Goal: Task Accomplishment & Management: Manage account settings

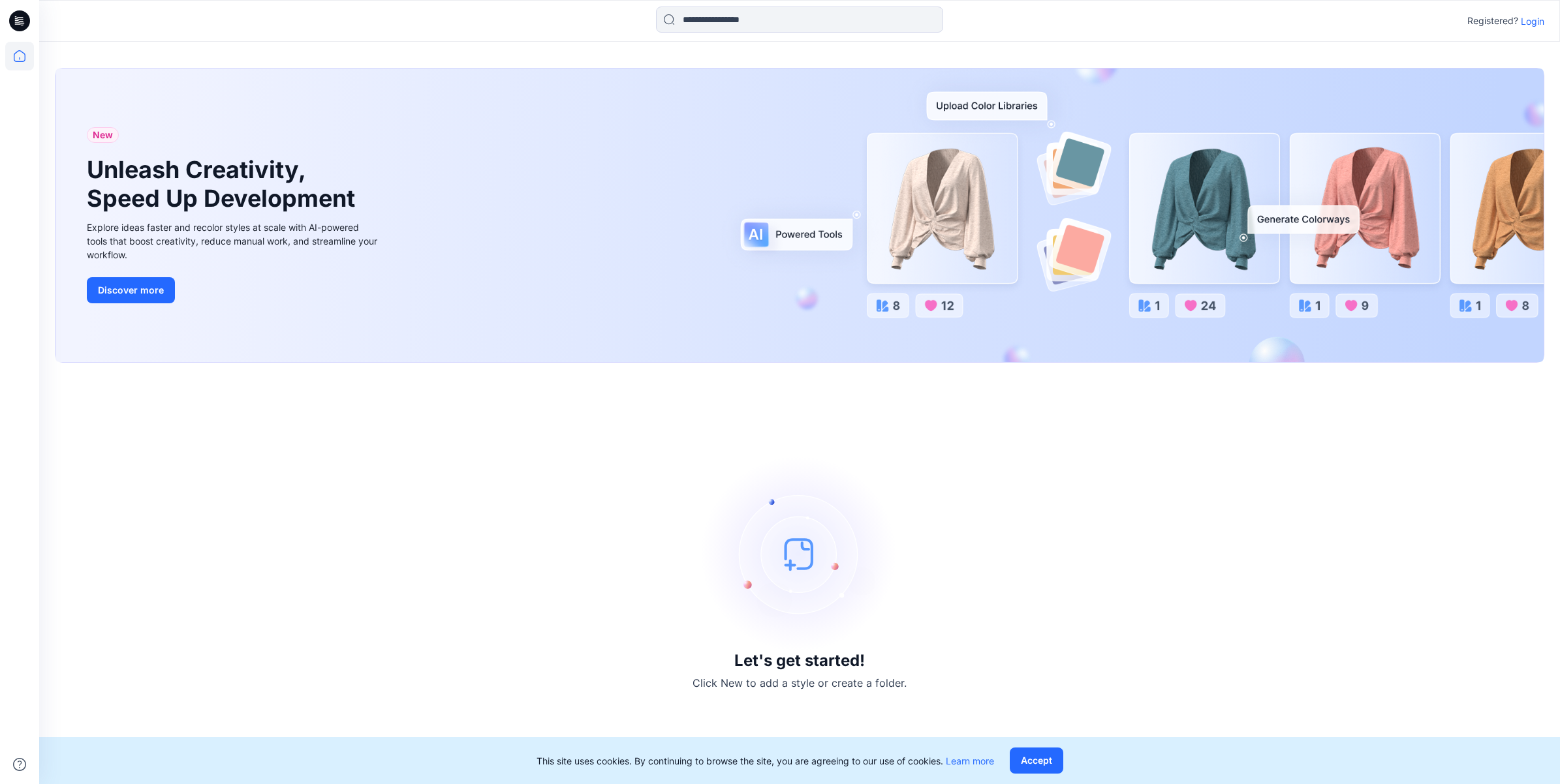
click at [1539, 18] on p "Login" at bounding box center [1531, 20] width 23 height 14
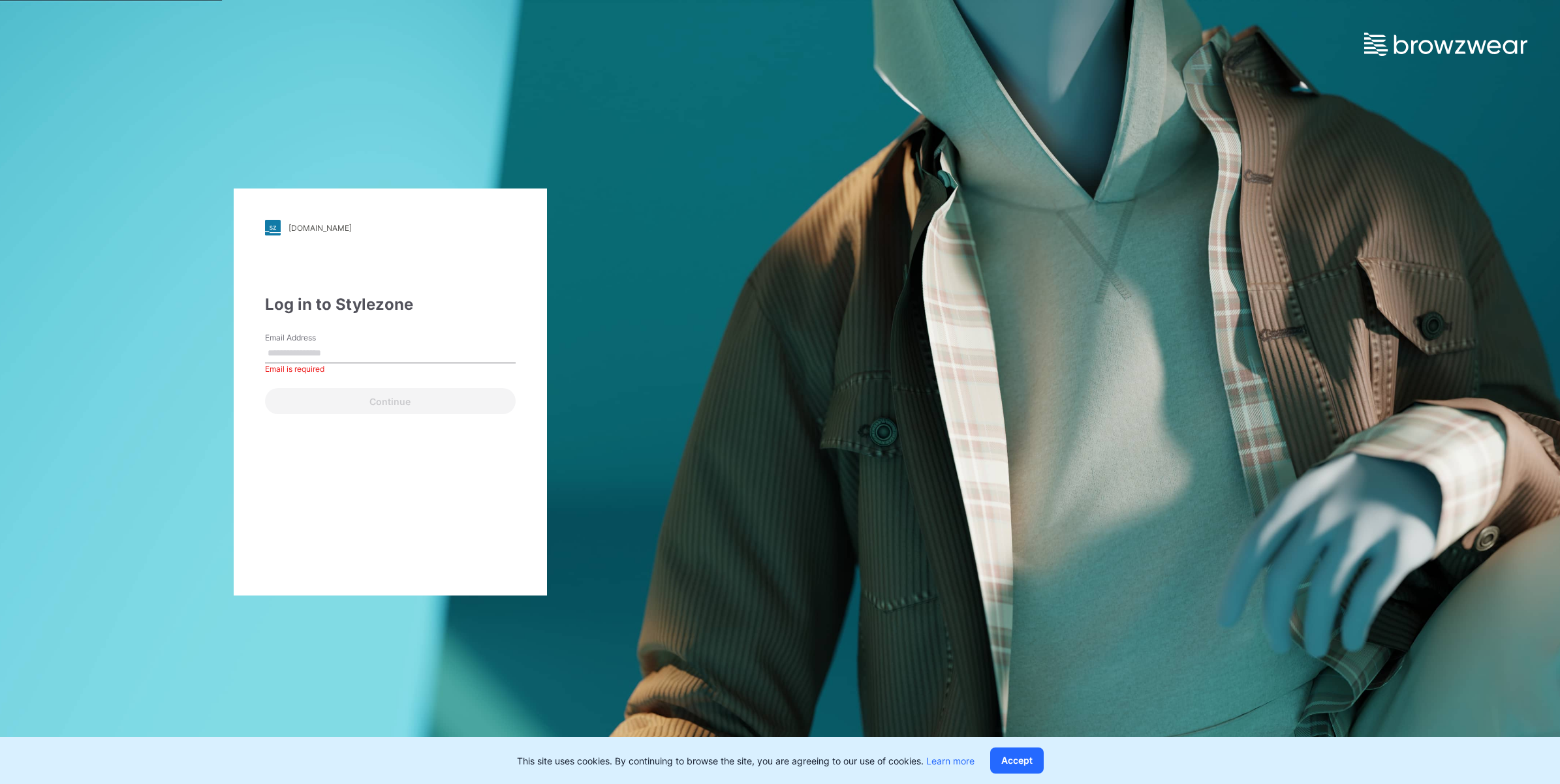
click at [344, 366] on div "Email Address Email is required" at bounding box center [390, 352] width 251 height 39
click at [353, 349] on input "Email Address" at bounding box center [390, 353] width 251 height 19
type input "**********"
click at [366, 402] on button "Continue" at bounding box center [390, 401] width 251 height 26
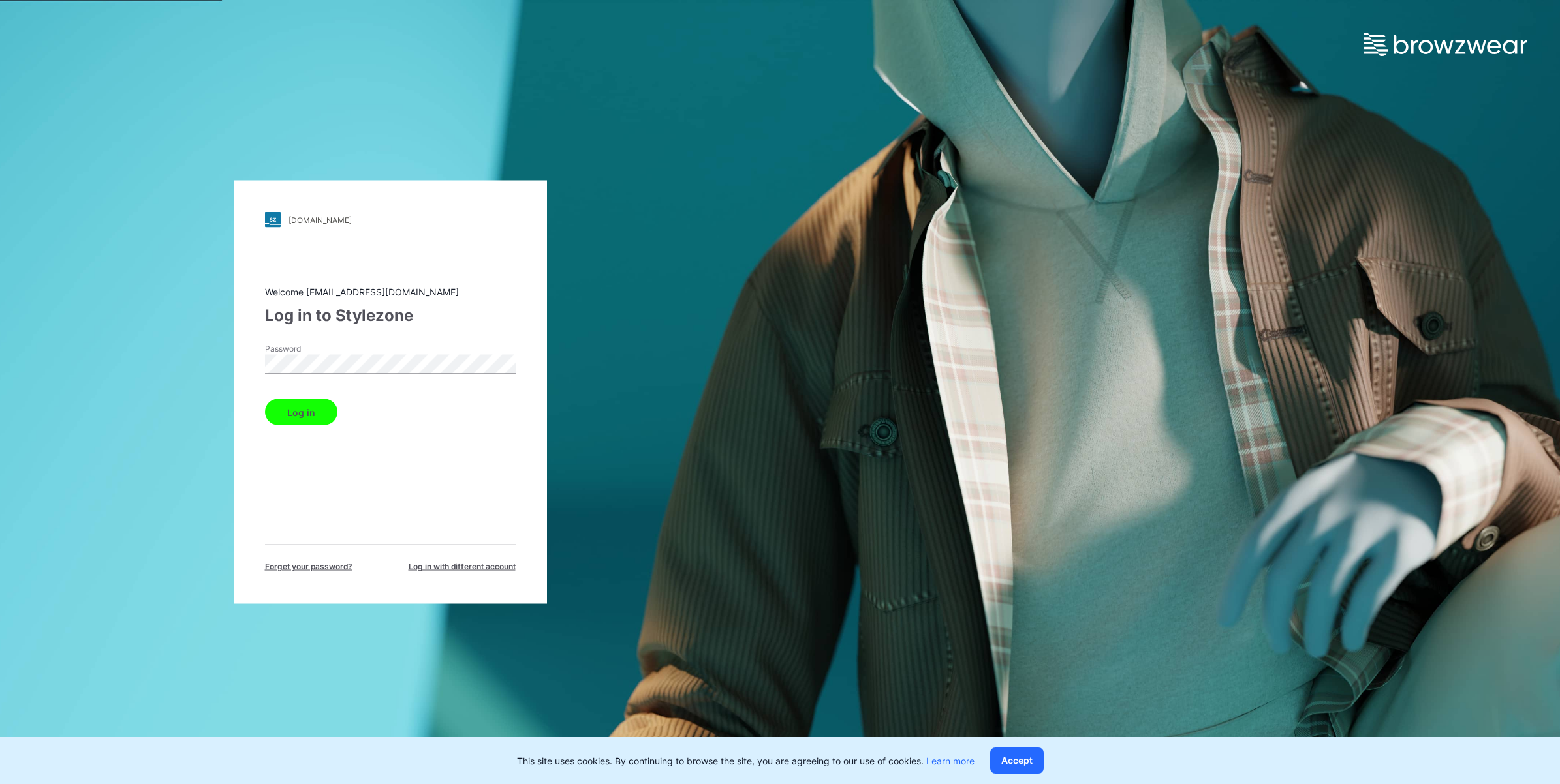
click at [276, 398] on div "Log in" at bounding box center [390, 410] width 251 height 32
click at [276, 406] on button "Log in" at bounding box center [301, 412] width 72 height 26
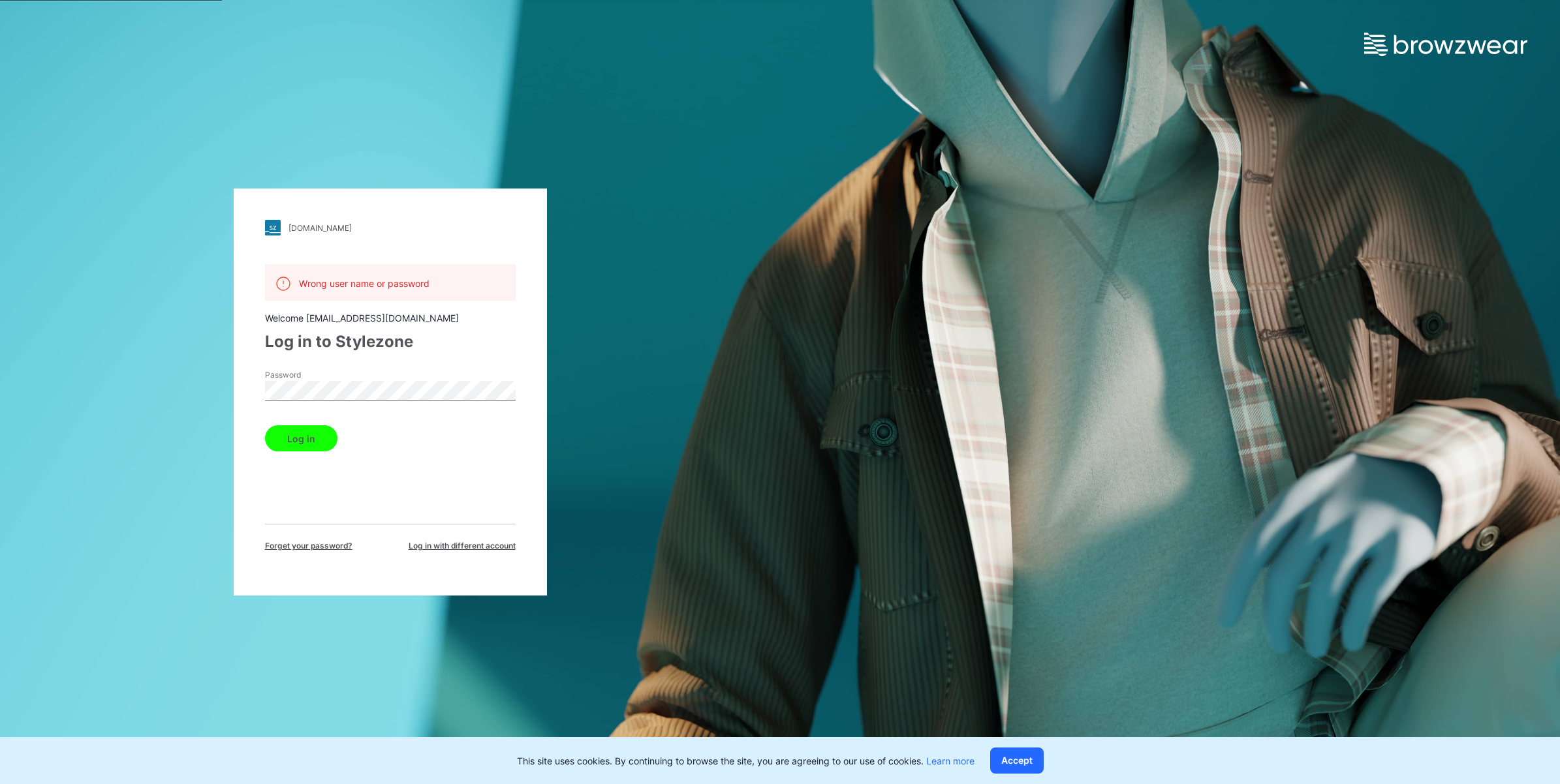
click at [243, 379] on div "[DOMAIN_NAME] Loading... Wrong user name or password Welcome [EMAIL_ADDRESS][DO…" at bounding box center [391, 392] width 314 height 407
click at [298, 439] on button "Log in" at bounding box center [301, 438] width 72 height 26
click at [344, 379] on label "Password" at bounding box center [310, 375] width 91 height 12
click at [256, 386] on div "[DOMAIN_NAME] Loading... Wrong user name or password Welcome [EMAIL_ADDRESS][DO…" at bounding box center [391, 392] width 314 height 407
click at [131, 346] on div "[DOMAIN_NAME] Loading... Wrong user name or password Welcome [EMAIL_ADDRESS][DO…" at bounding box center [390, 392] width 780 height 784
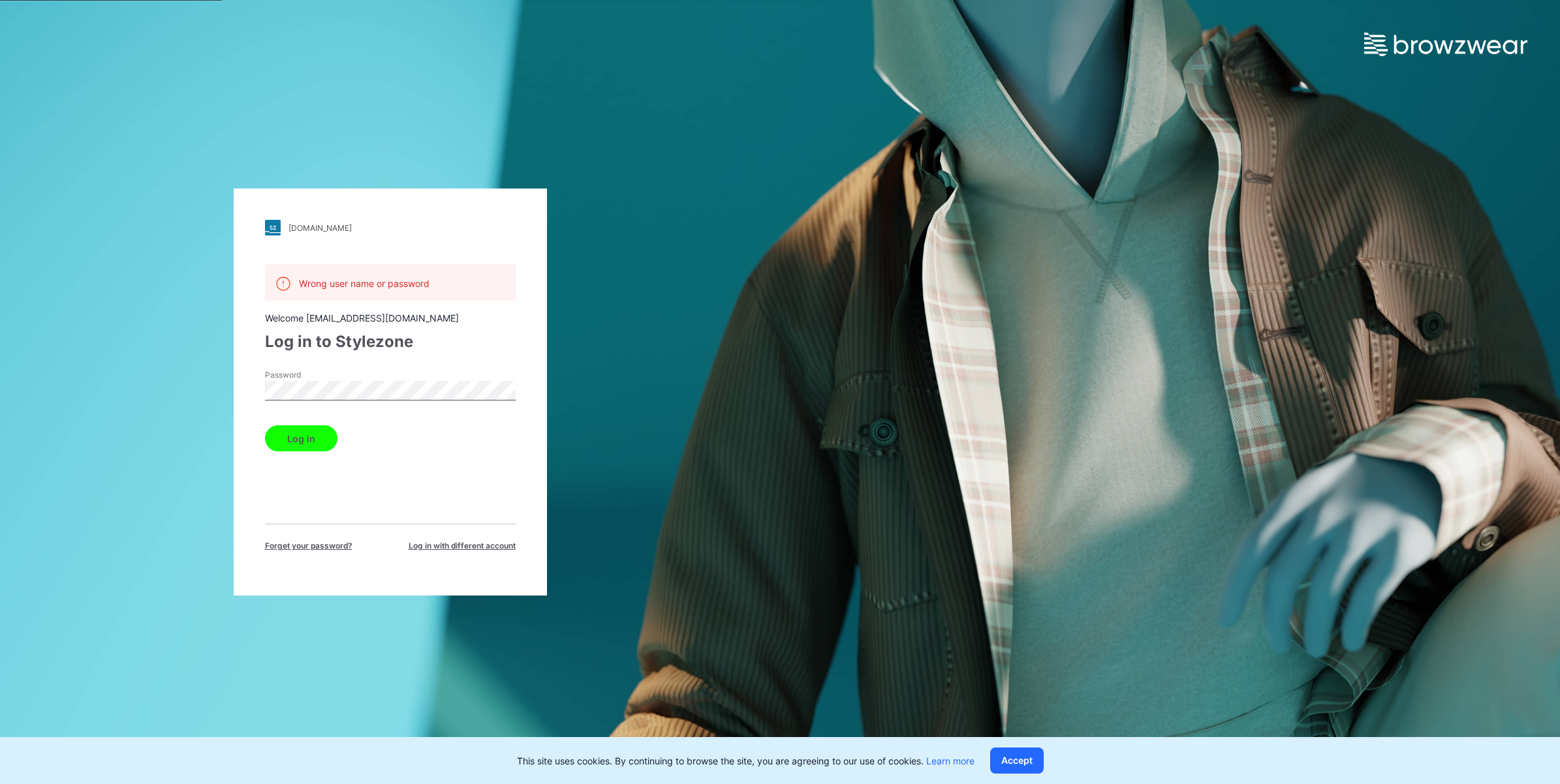
click at [293, 437] on button "Log in" at bounding box center [301, 438] width 72 height 26
click at [241, 377] on div "[DOMAIN_NAME] Loading... Wrong user name or password Welcome [EMAIL_ADDRESS][DO…" at bounding box center [391, 392] width 314 height 407
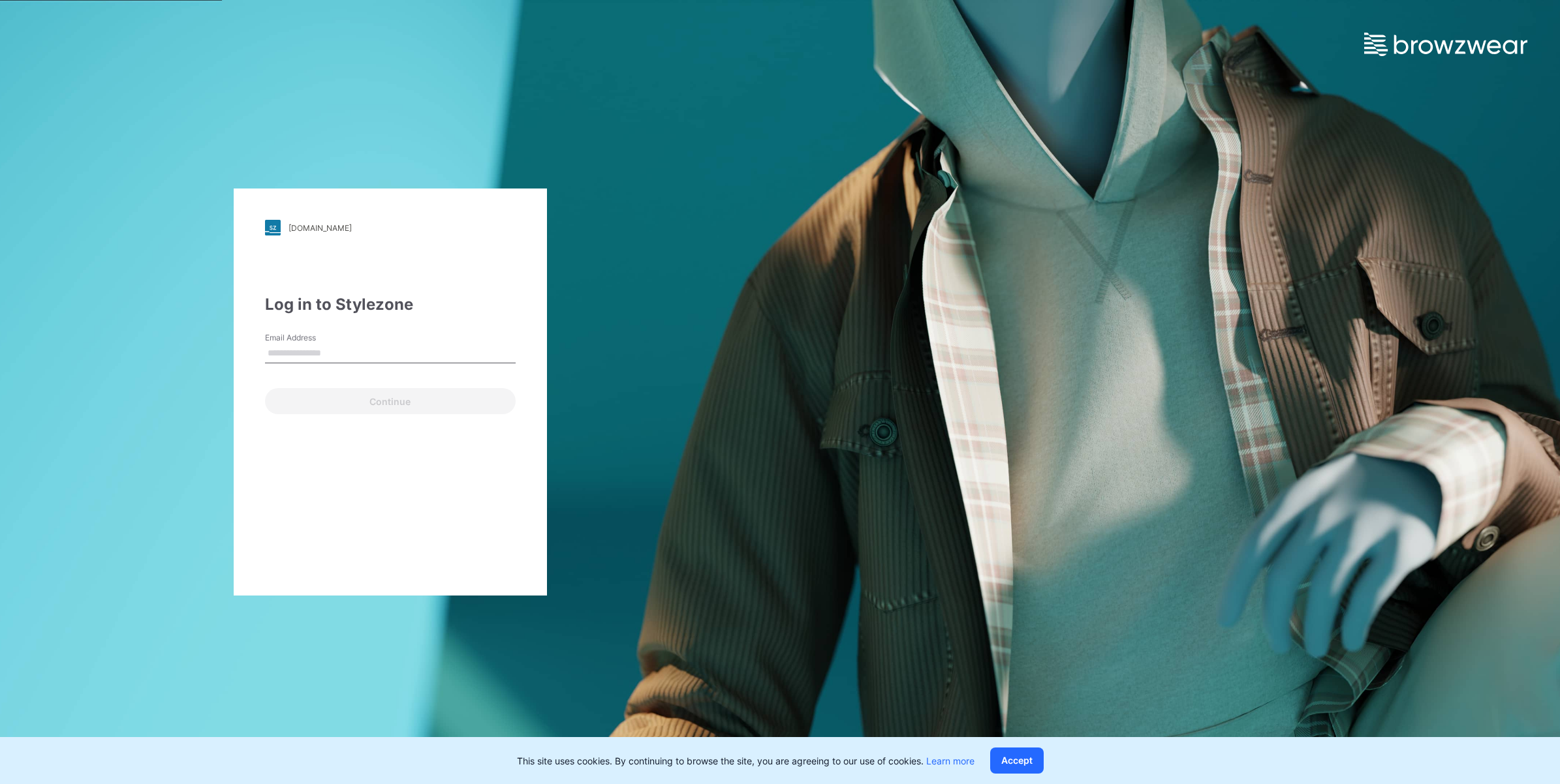
click at [296, 357] on input "Email Address" at bounding box center [390, 353] width 251 height 19
type input "**********"
click at [335, 411] on button "Continue" at bounding box center [390, 401] width 251 height 26
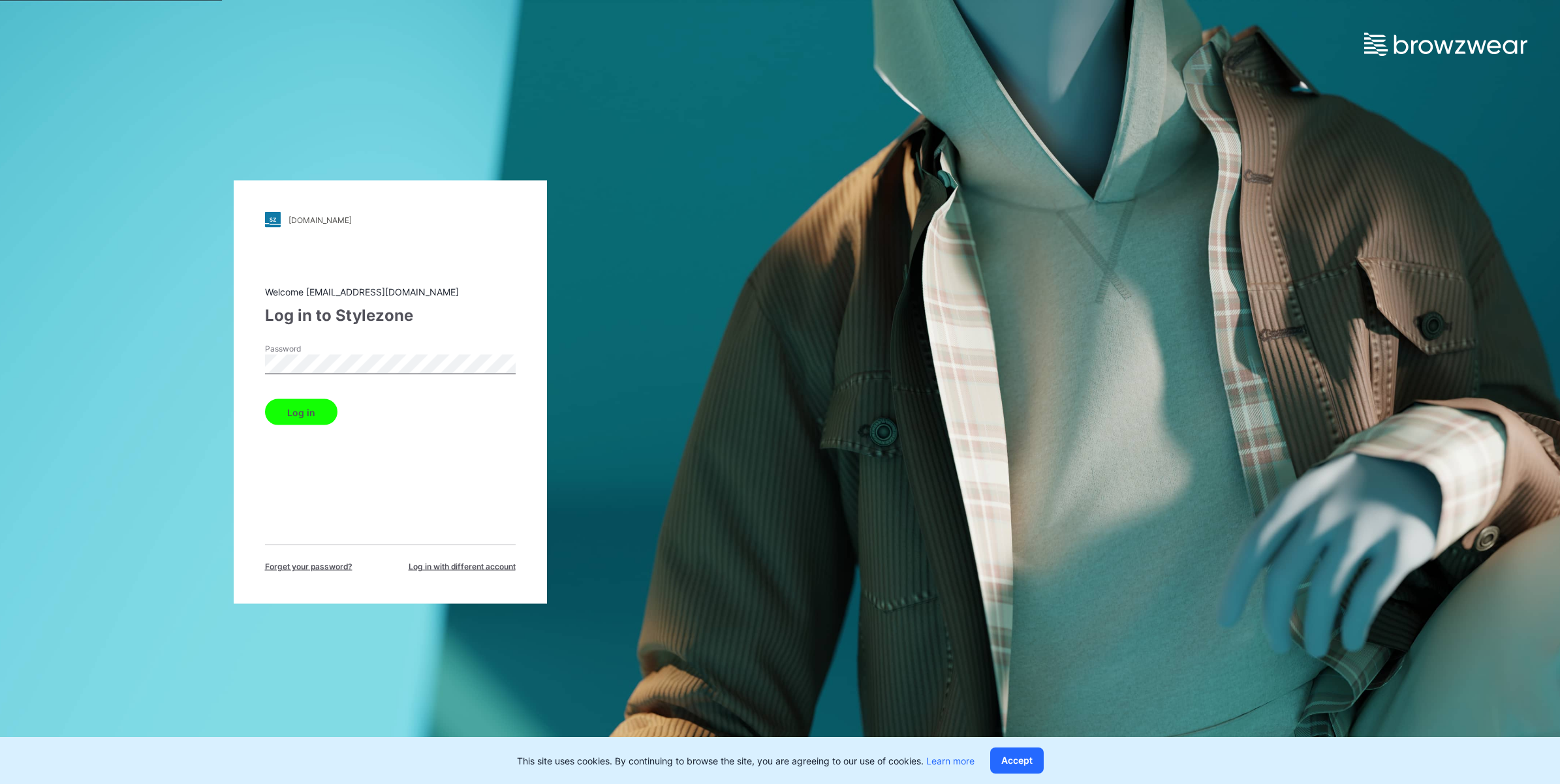
click at [279, 394] on div "Log in" at bounding box center [390, 410] width 251 height 32
click at [282, 396] on div "Log in" at bounding box center [390, 410] width 251 height 32
click at [289, 405] on button "Log in" at bounding box center [301, 412] width 72 height 26
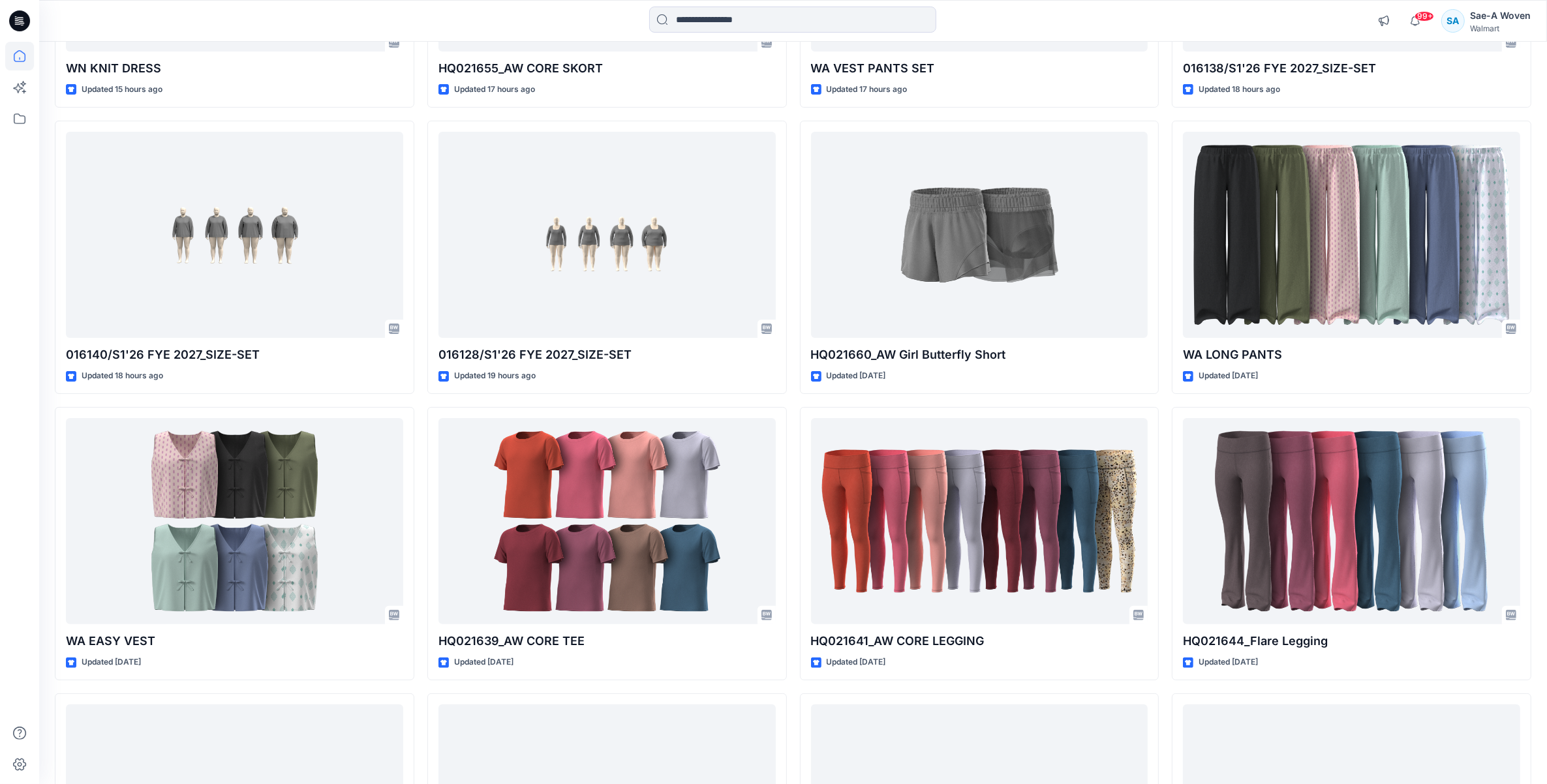
scroll to position [351, 0]
click at [1544, 693] on div "Welcome back, Sae-A New Explore Styles WN KNIT DRESS Updated 15 hours ago 01614…" at bounding box center [793, 646] width 1508 height 1909
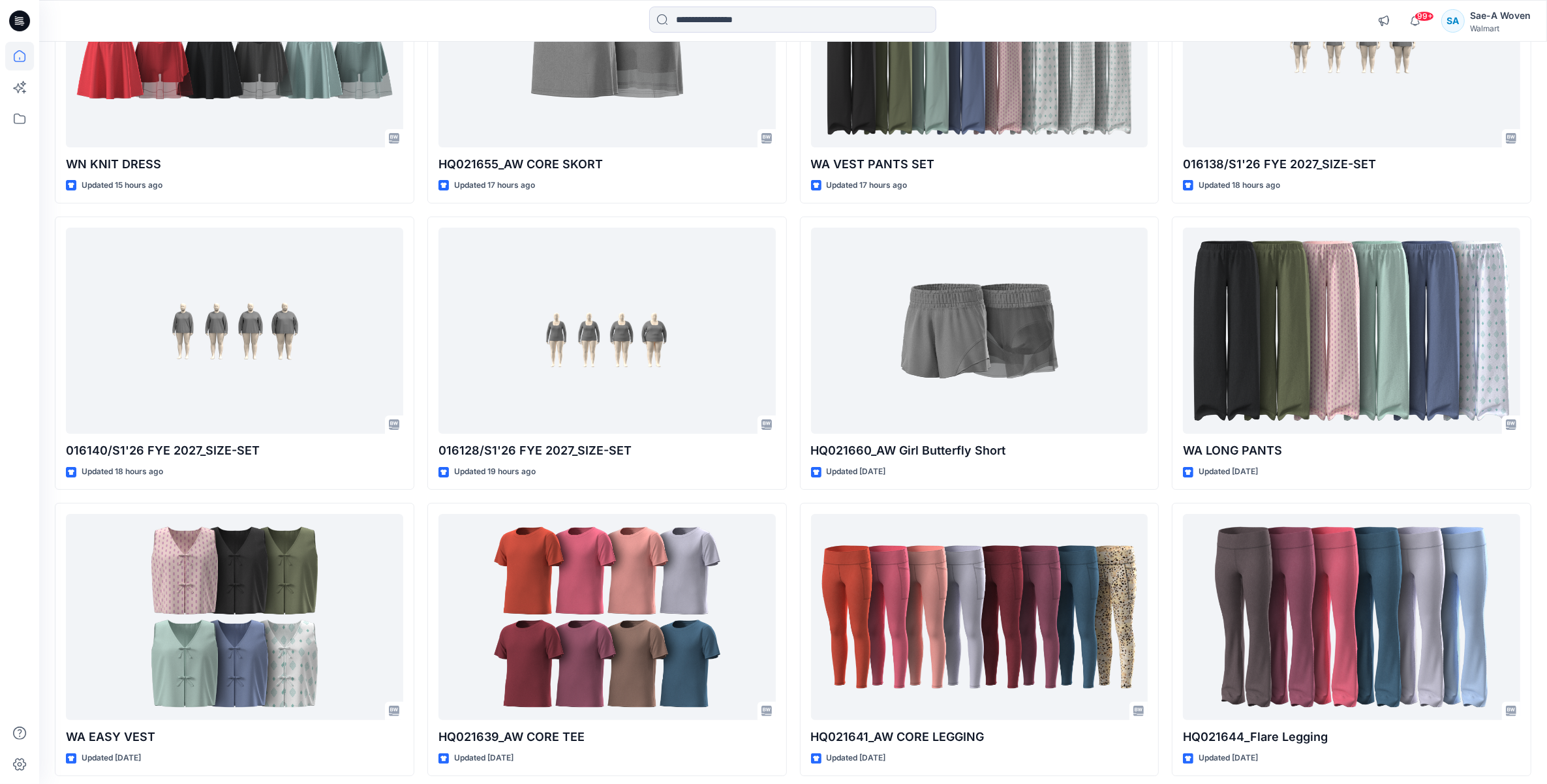
scroll to position [0, 0]
